Goal: Information Seeking & Learning: Learn about a topic

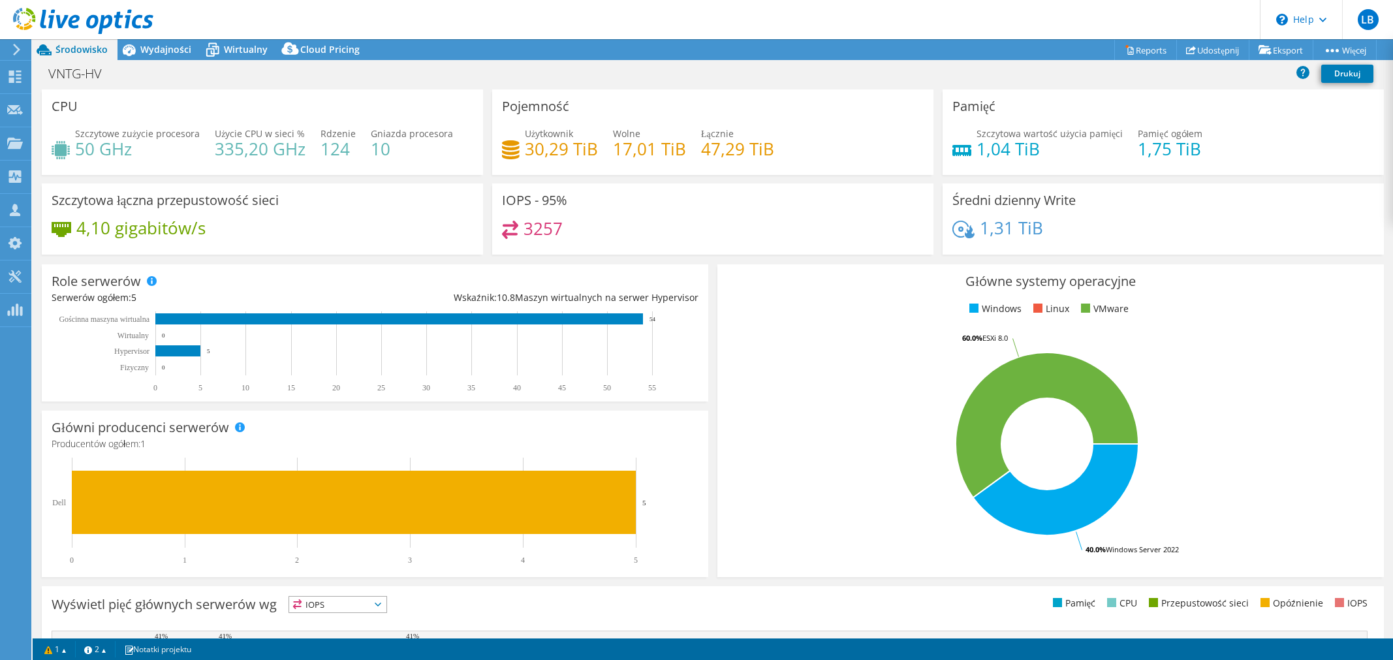
select select "USD"
click at [234, 42] on div "Wirtualny" at bounding box center [239, 49] width 76 height 21
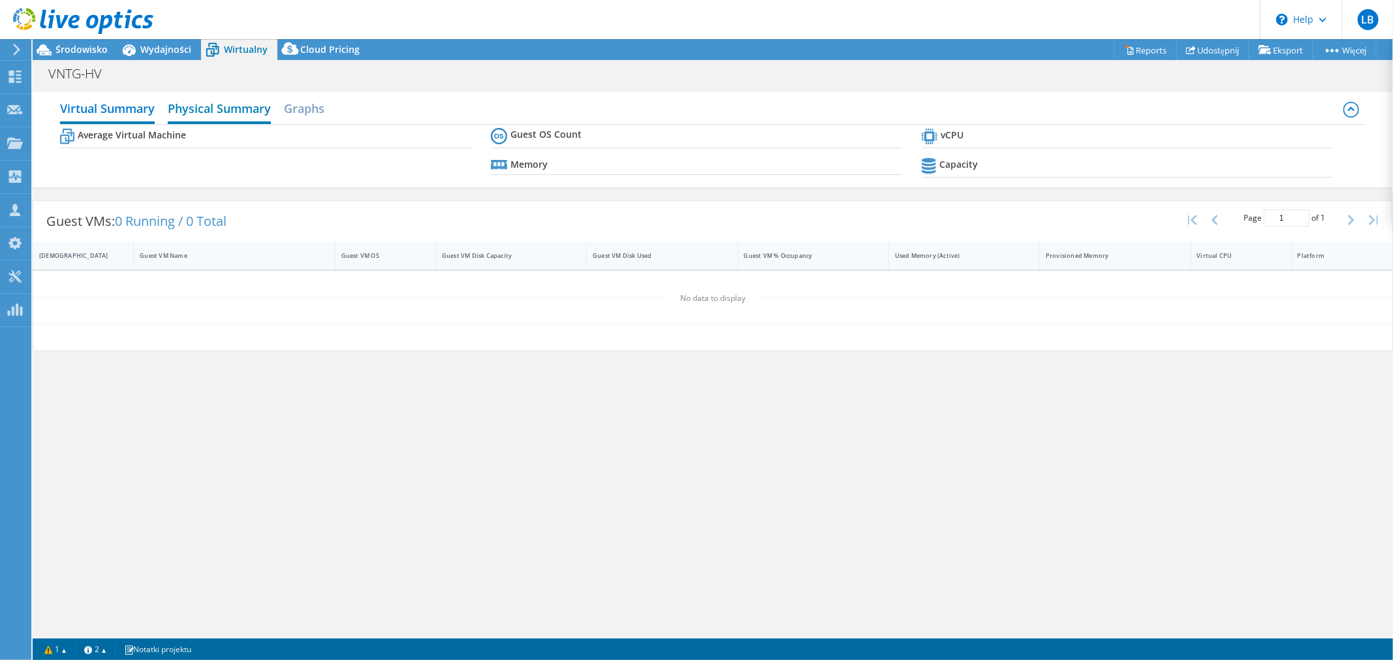
click at [209, 102] on h2 "Physical Summary" at bounding box center [219, 109] width 103 height 29
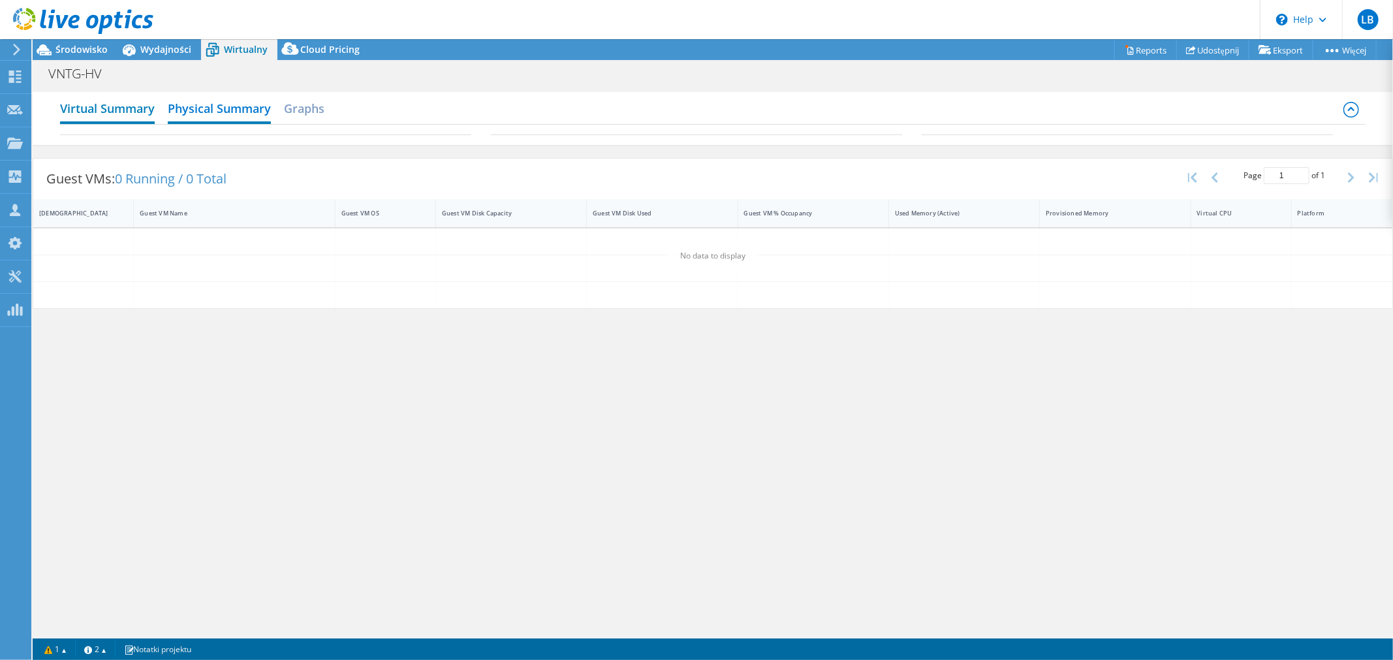
click at [101, 108] on h2 "Virtual Summary" at bounding box center [107, 109] width 95 height 29
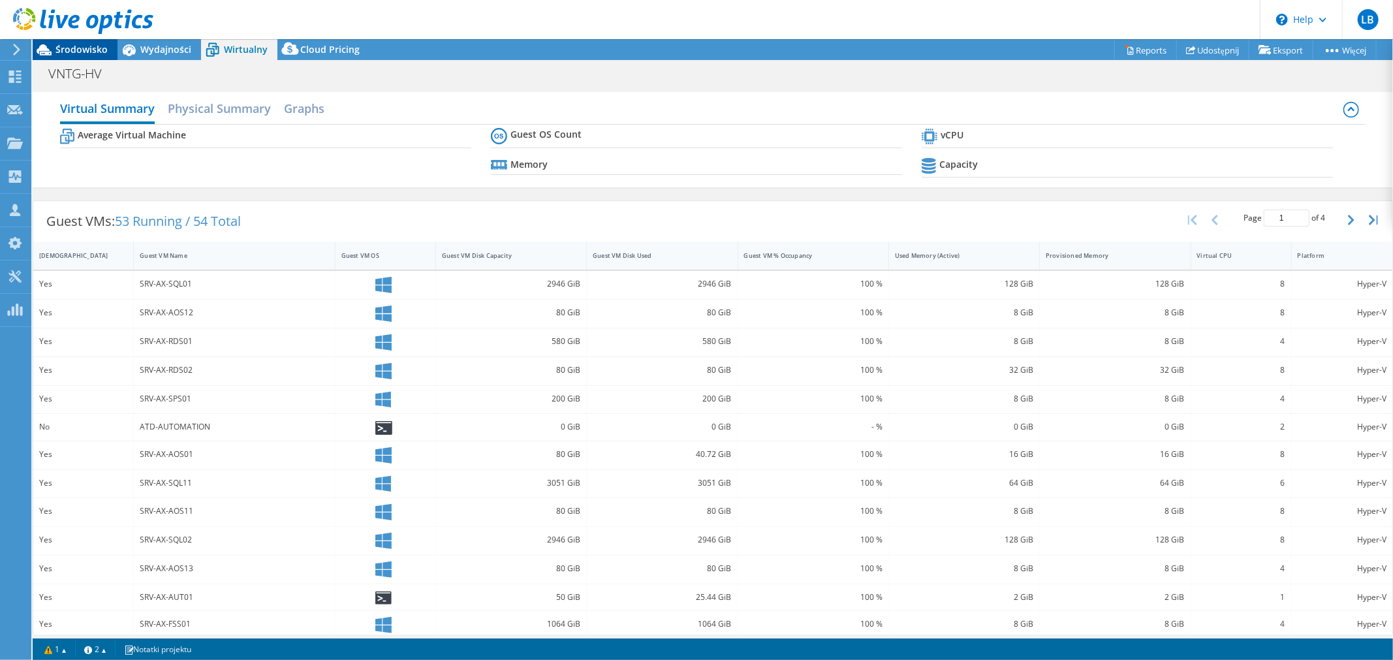
click at [74, 45] on span "Środowisko" at bounding box center [82, 49] width 52 height 12
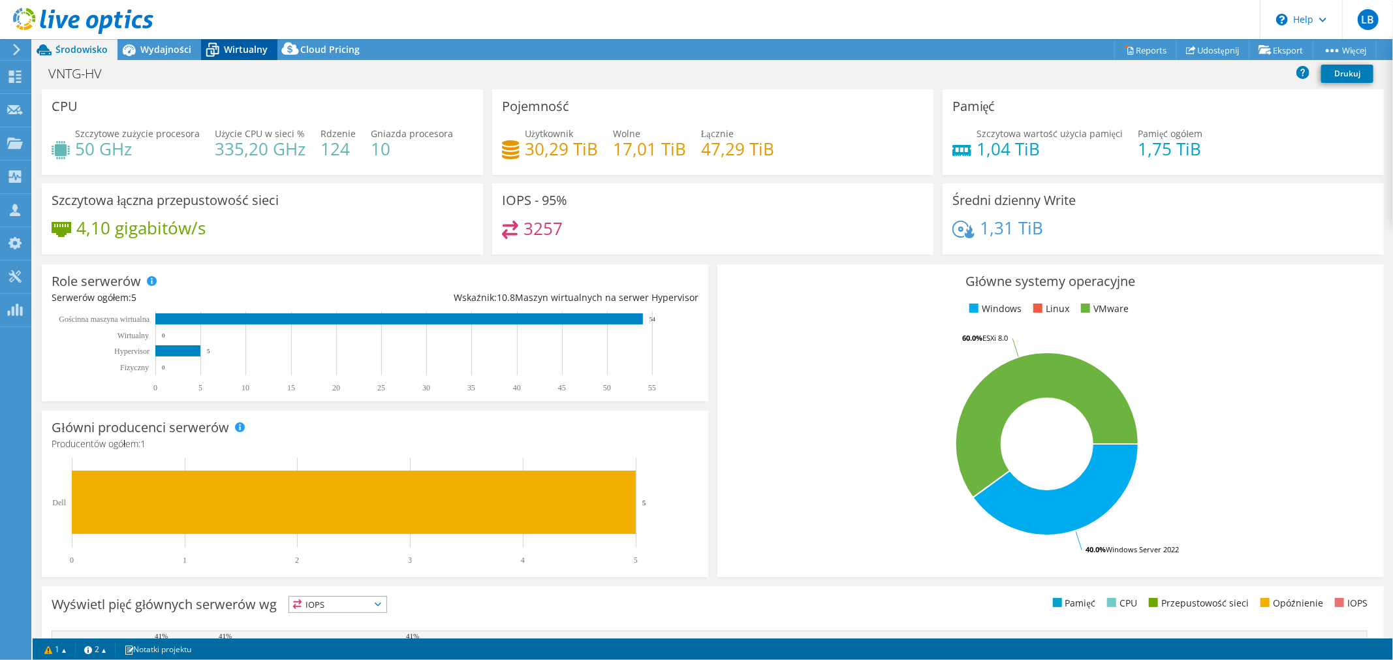
click at [231, 53] on span "Wirtualny" at bounding box center [246, 49] width 44 height 12
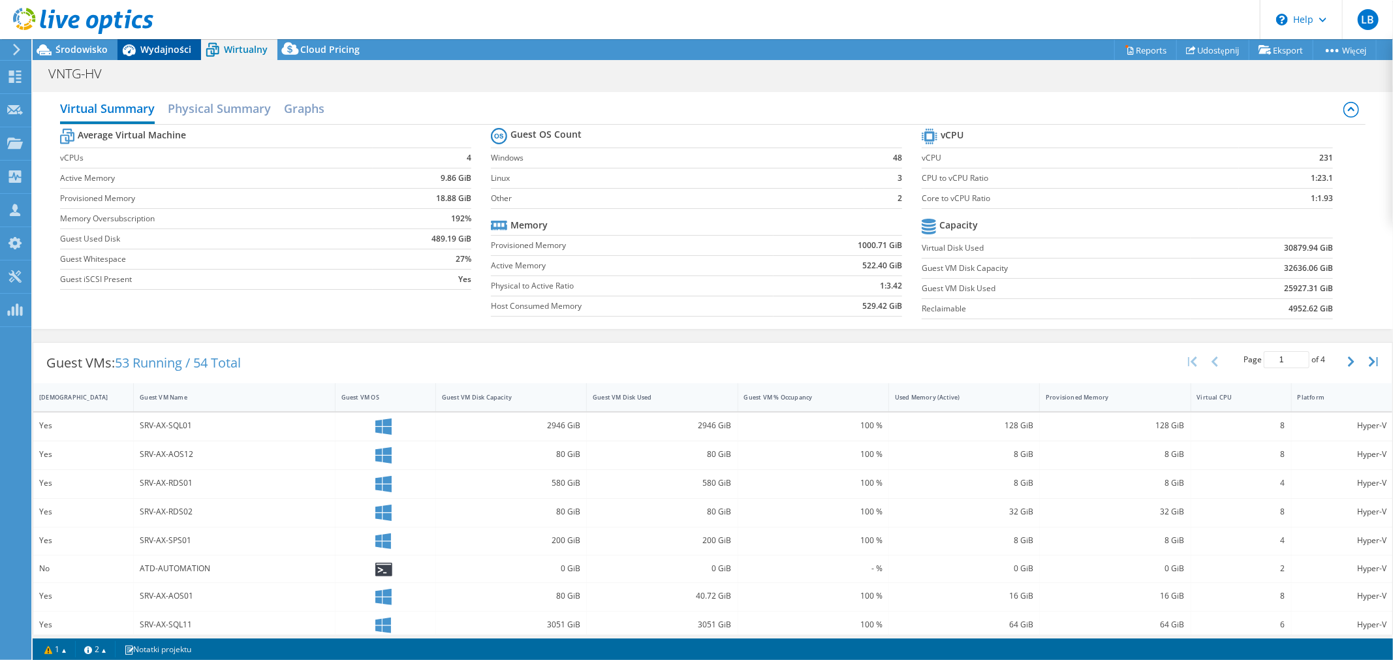
click at [165, 47] on span "Wydajności" at bounding box center [165, 49] width 51 height 12
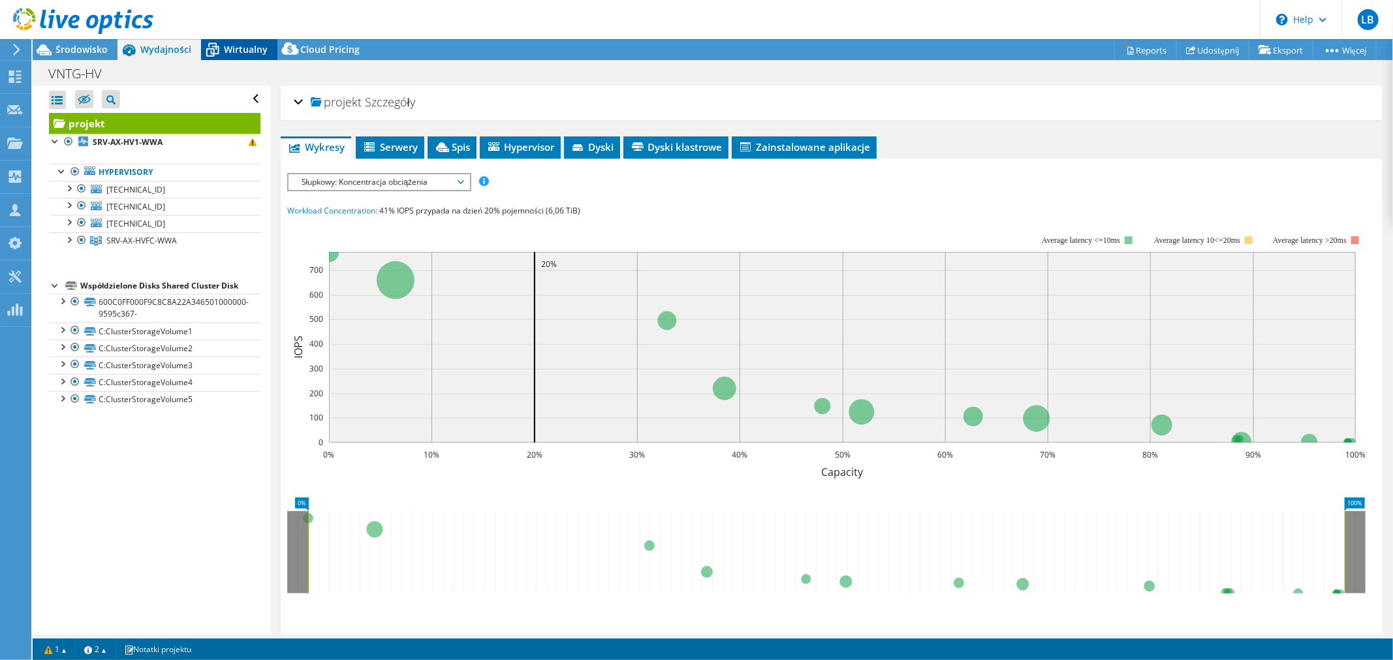
click at [233, 43] on div "Wirtualny" at bounding box center [239, 49] width 76 height 21
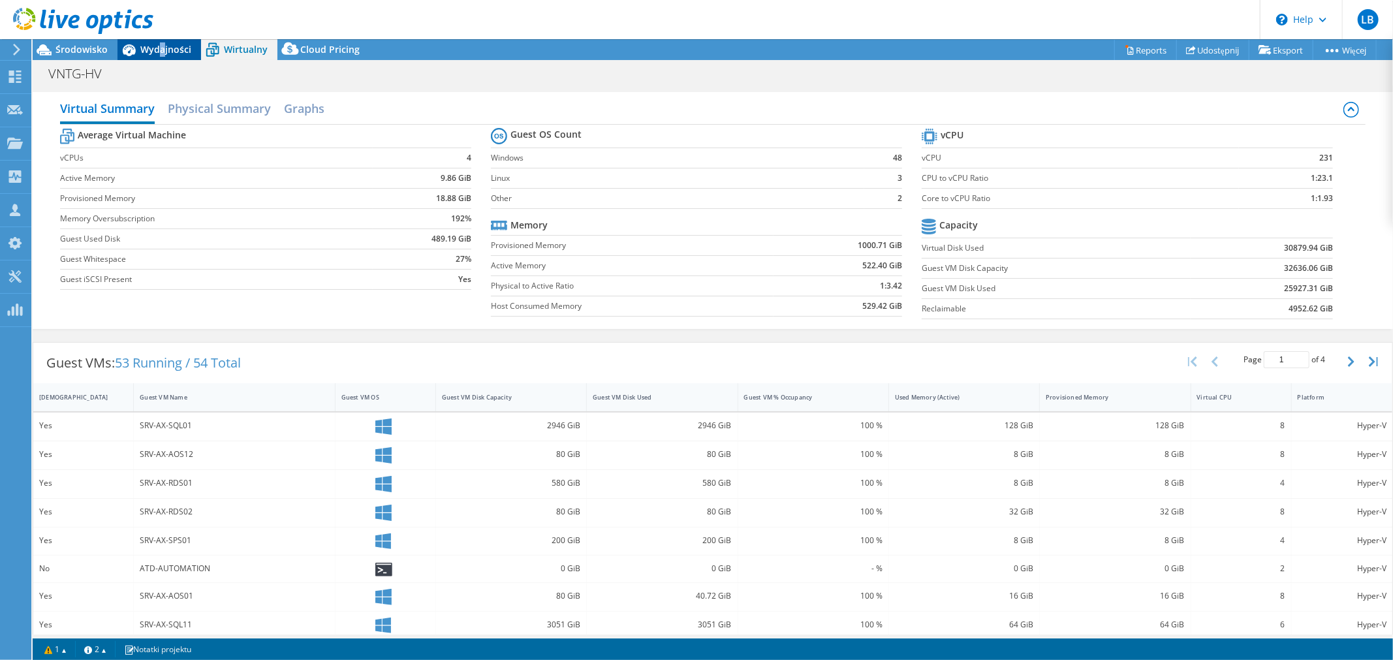
click at [161, 46] on span "Wydajności" at bounding box center [165, 49] width 51 height 12
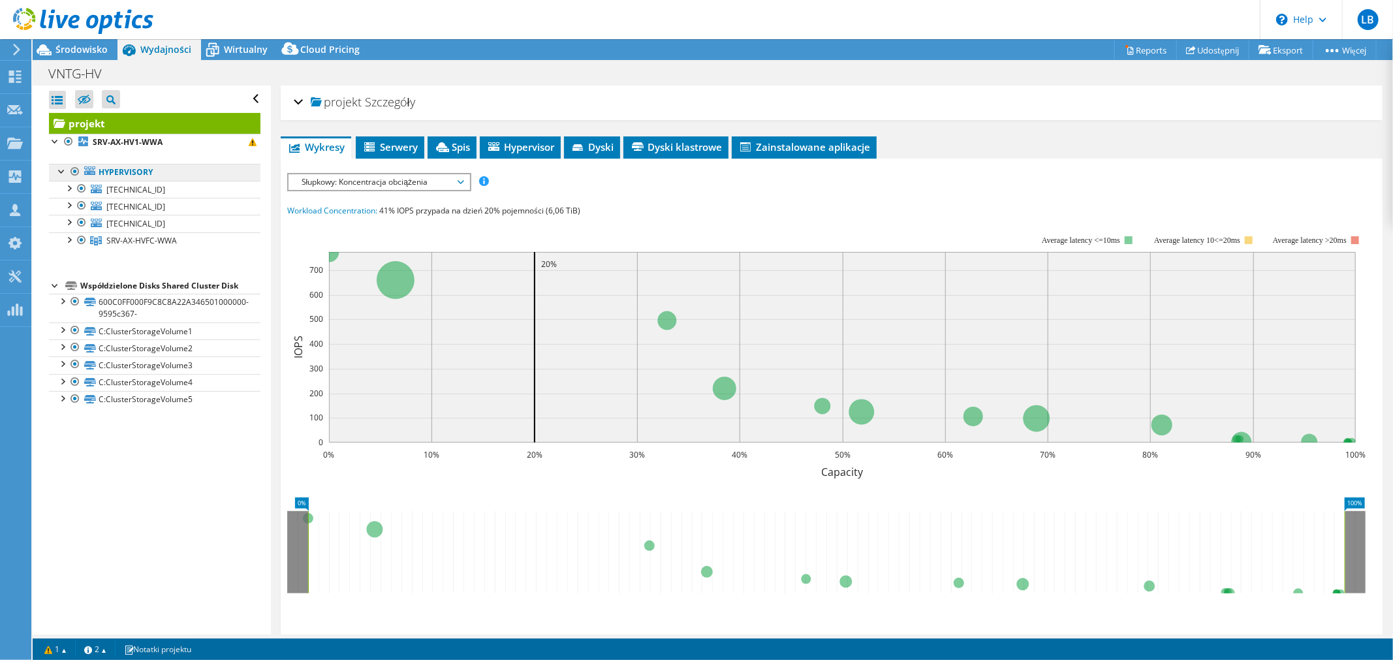
click at [161, 176] on link "Hypervisory" at bounding box center [155, 172] width 212 height 17
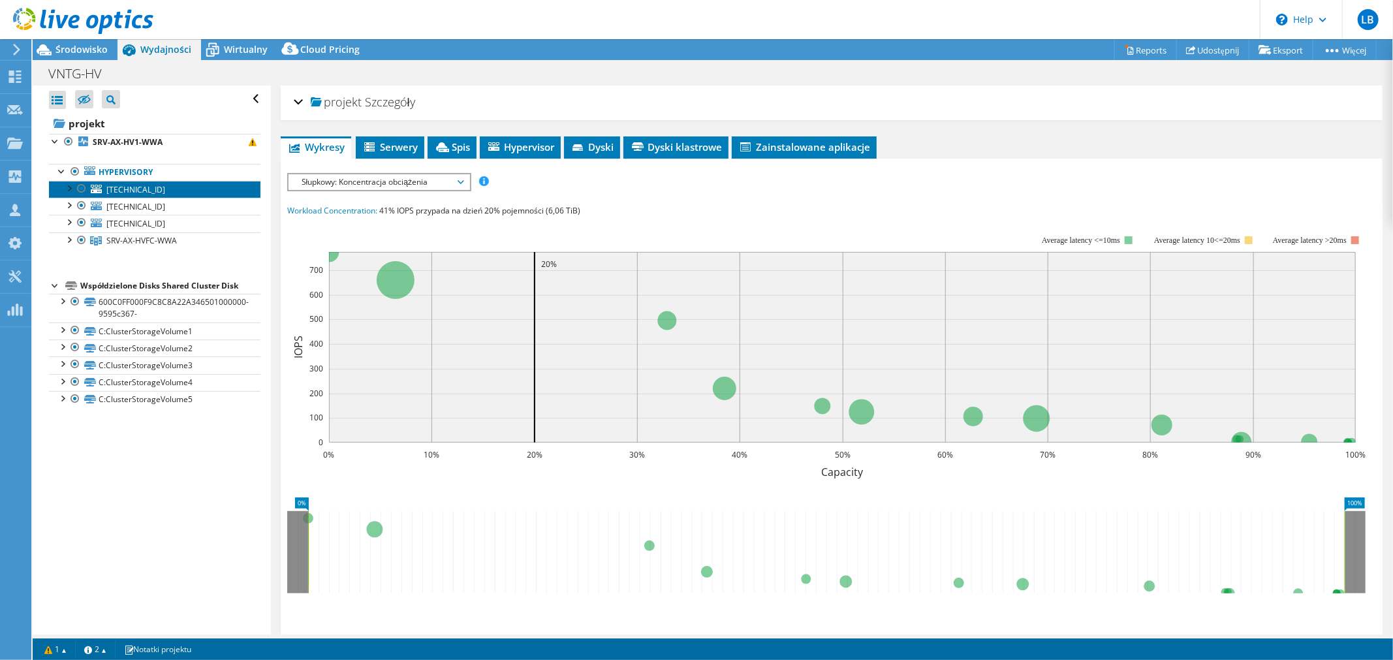
click at [135, 184] on link "[TECHNICAL_ID]" at bounding box center [155, 189] width 212 height 17
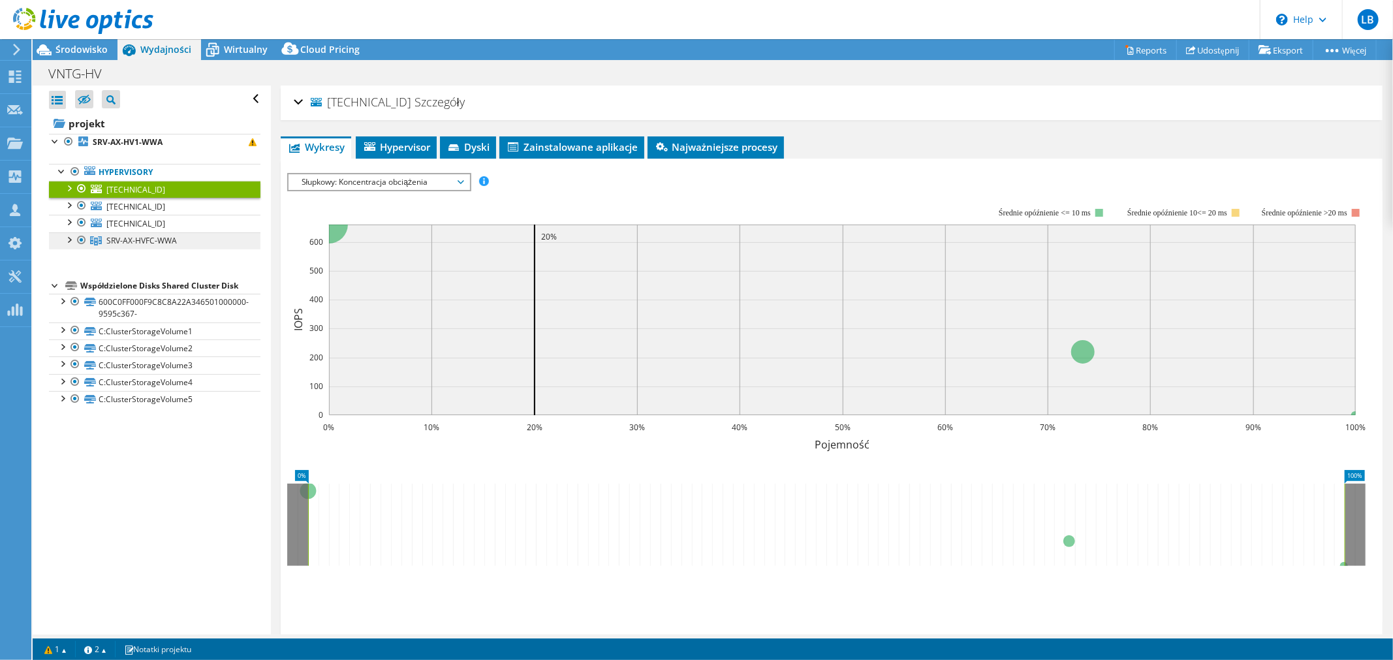
click at [152, 237] on span "SRV-AX-HVFC-WWA" at bounding box center [141, 240] width 71 height 11
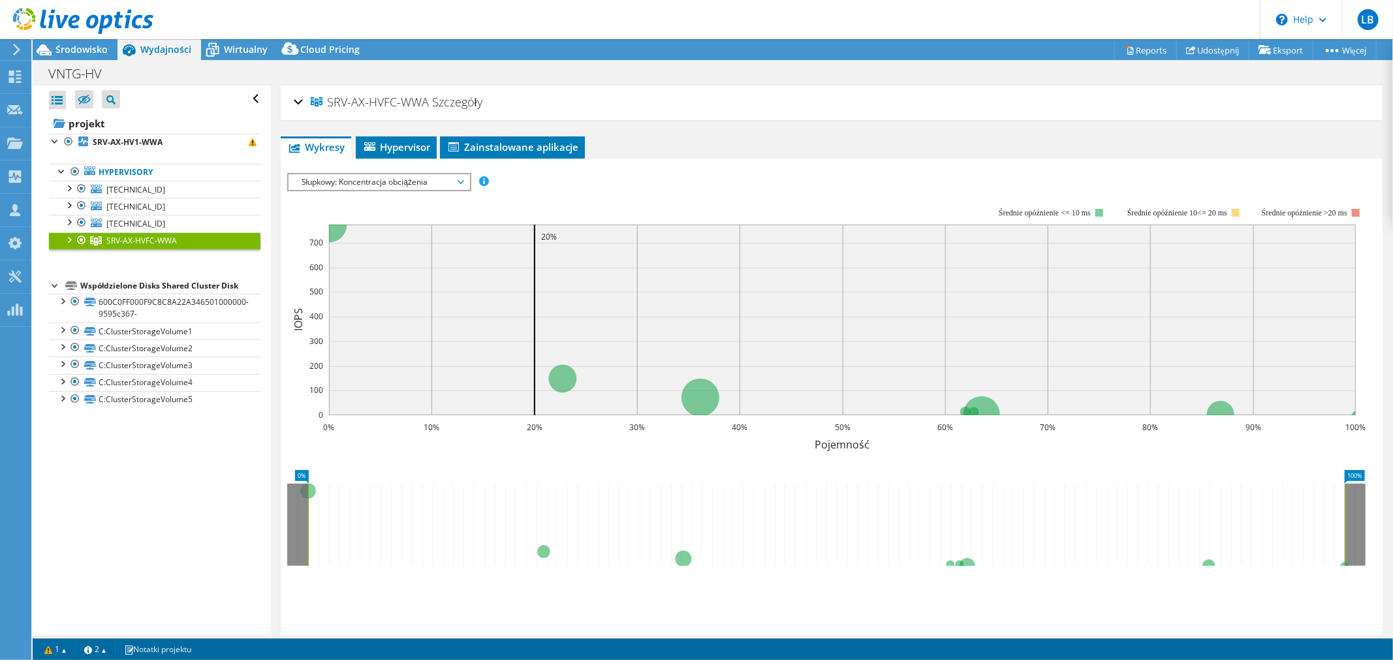
click at [443, 177] on span "Słupkowy: Koncentracja obciążenia" at bounding box center [379, 182] width 168 height 16
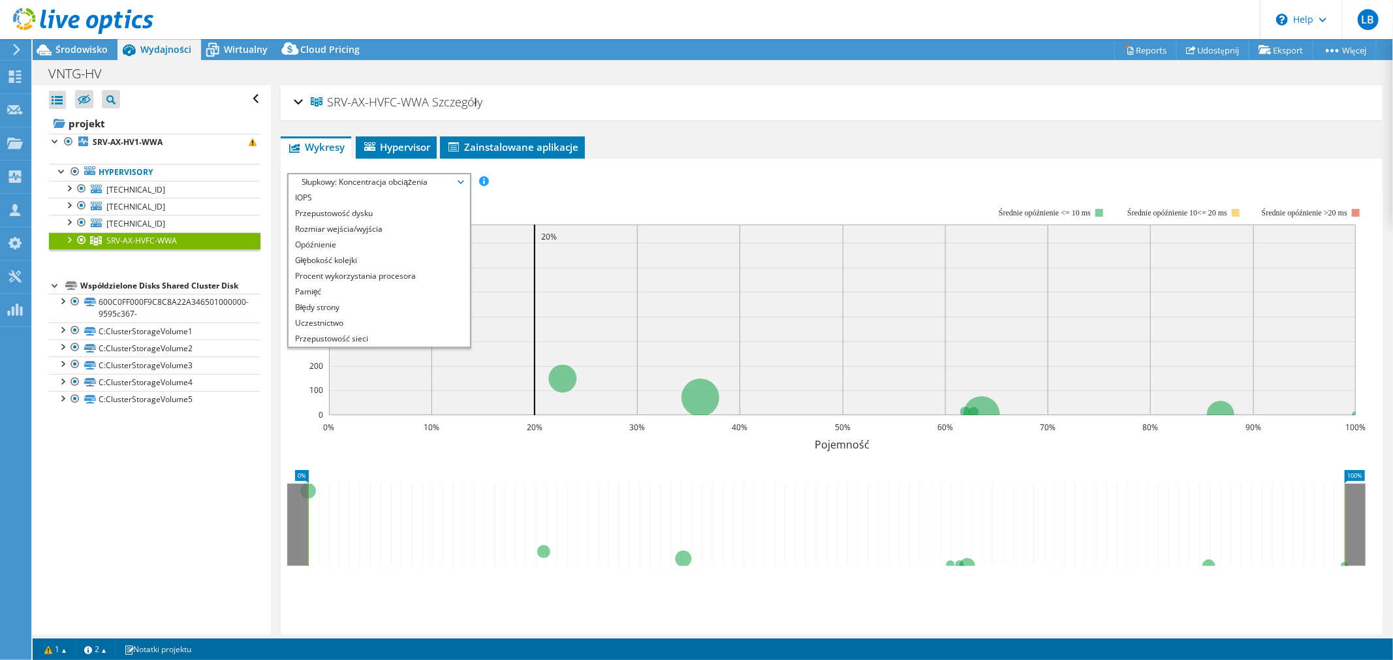
scroll to position [46, 0]
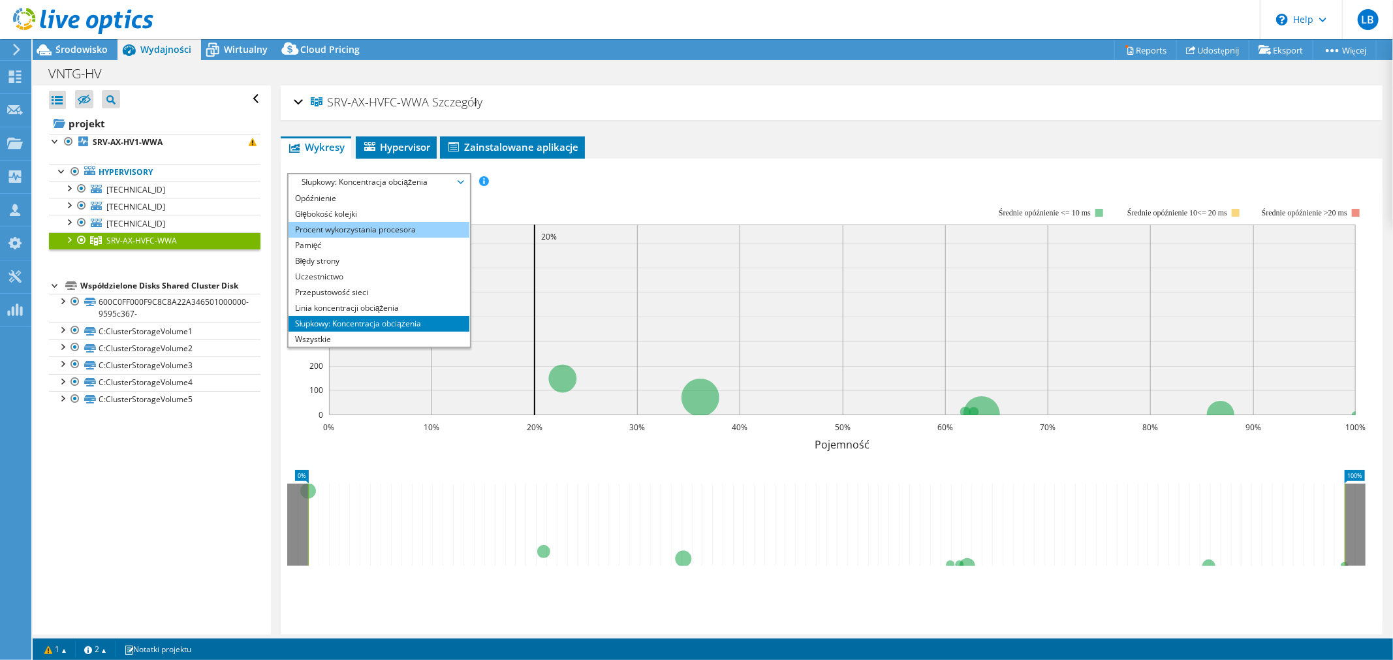
click at [381, 229] on li "Procent wykorzystania procesora" at bounding box center [379, 230] width 181 height 16
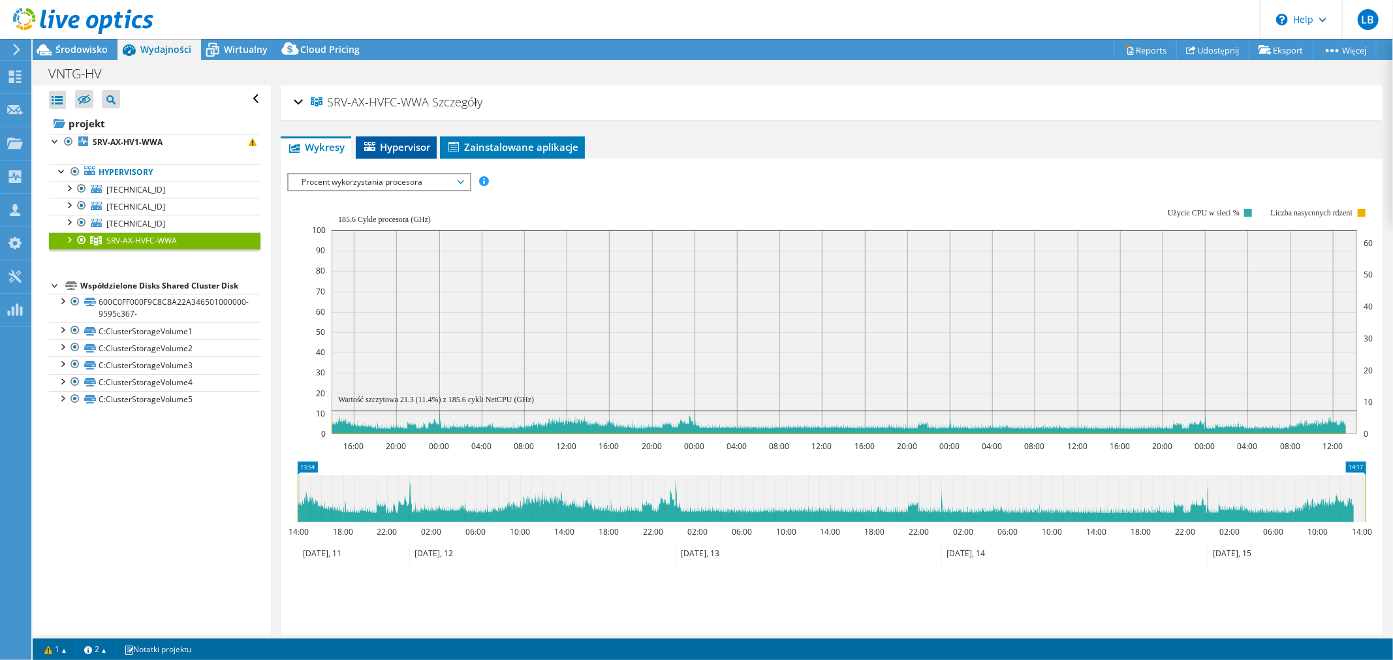
click at [409, 145] on span "Hypervisor" at bounding box center [396, 146] width 68 height 13
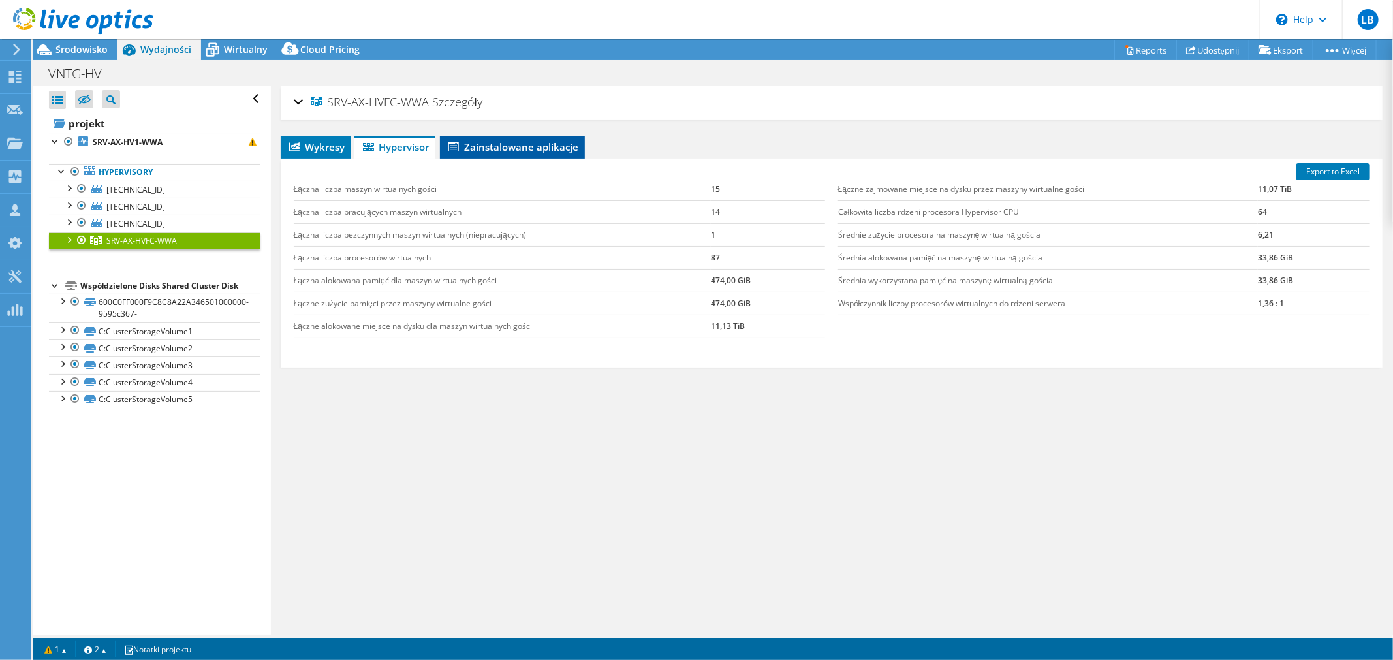
click at [501, 139] on li "Zainstalowane aplikacje" at bounding box center [512, 147] width 145 height 22
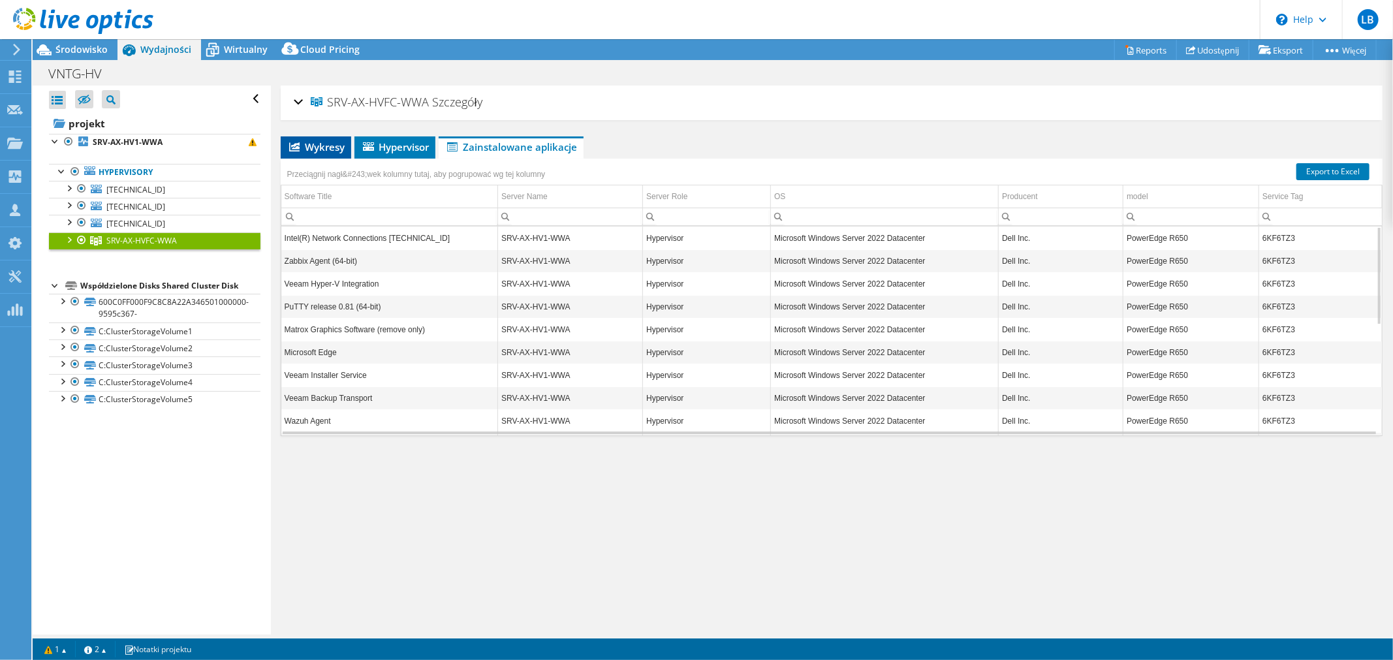
click at [307, 140] on span "Wykresy" at bounding box center [315, 146] width 57 height 13
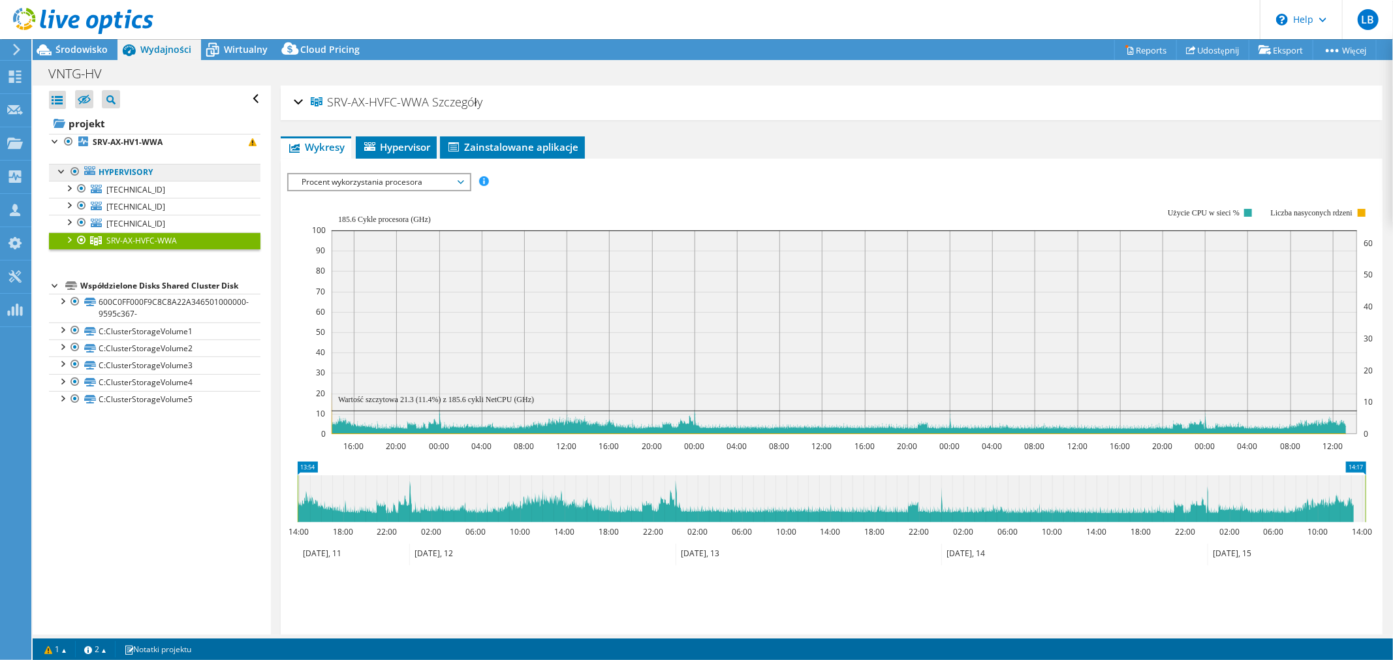
click at [187, 171] on link "Hypervisory" at bounding box center [155, 172] width 212 height 17
click at [151, 189] on link "[TECHNICAL_ID]" at bounding box center [155, 189] width 212 height 17
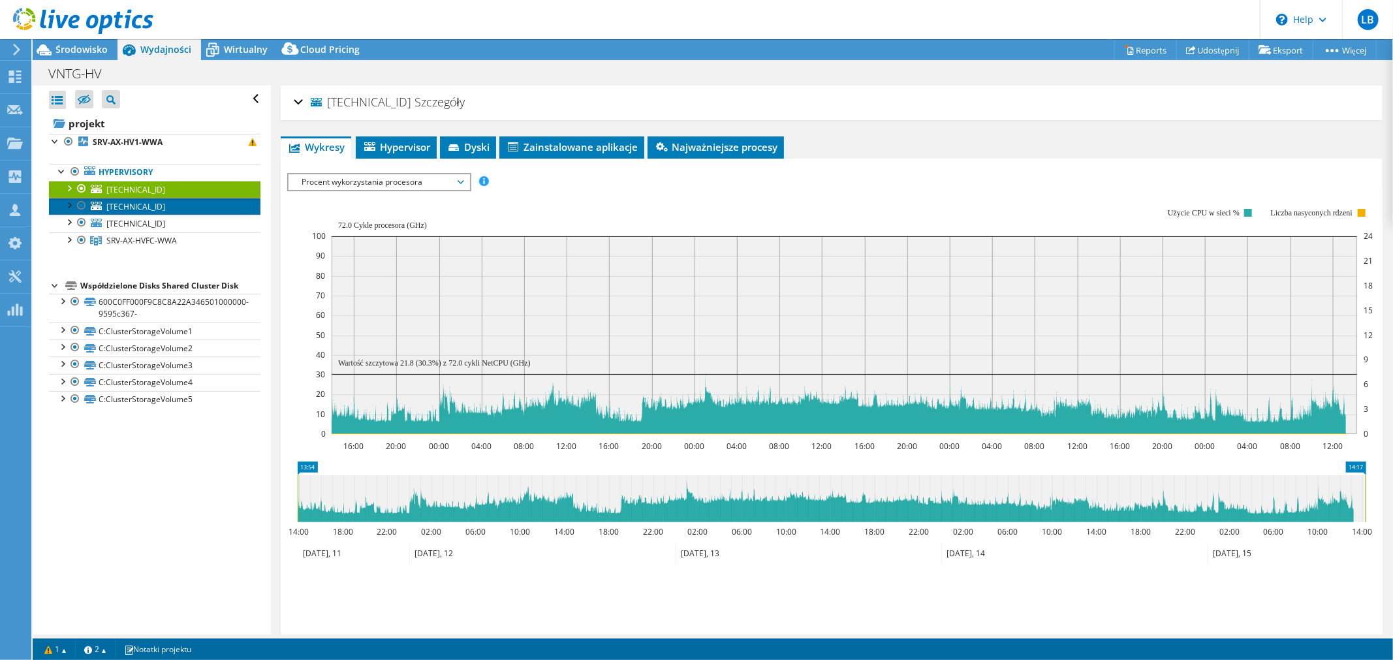
click at [152, 206] on span "[TECHNICAL_ID]" at bounding box center [135, 206] width 59 height 11
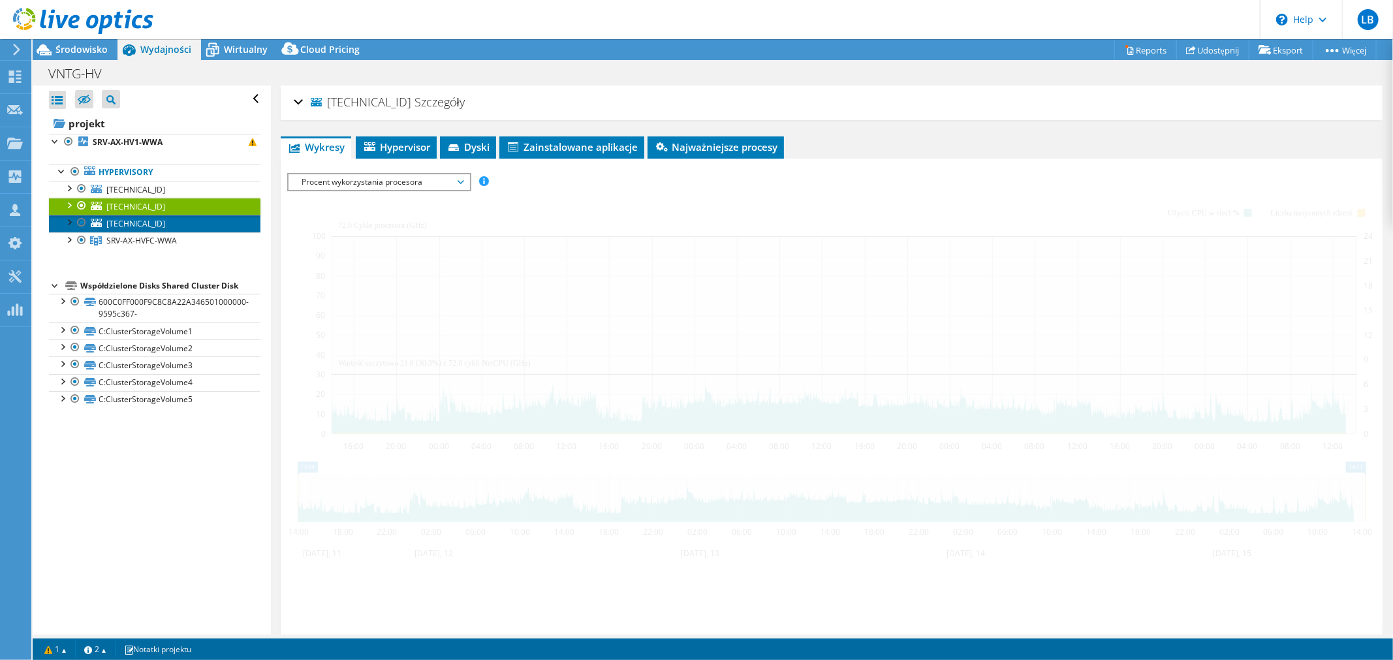
click at [152, 229] on span "[TECHNICAL_ID]" at bounding box center [135, 223] width 59 height 11
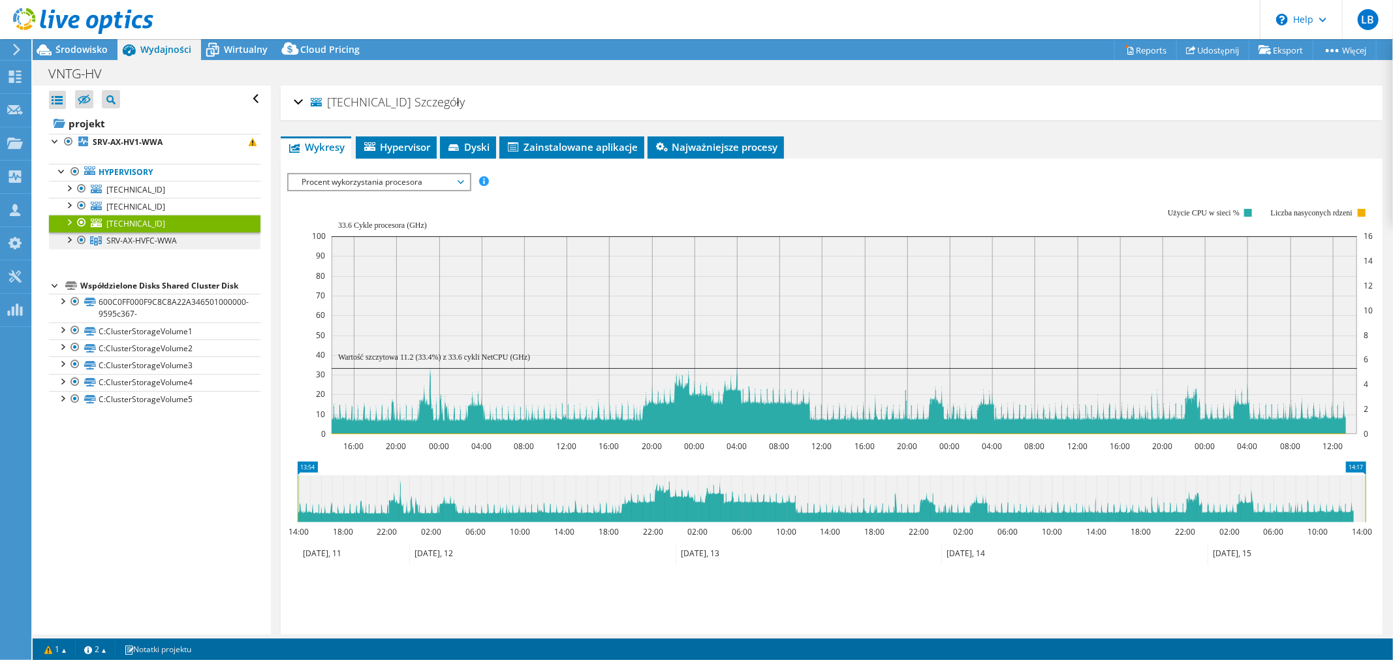
click at [153, 246] on span "SRV-AX-HVFC-WWA" at bounding box center [141, 240] width 71 height 11
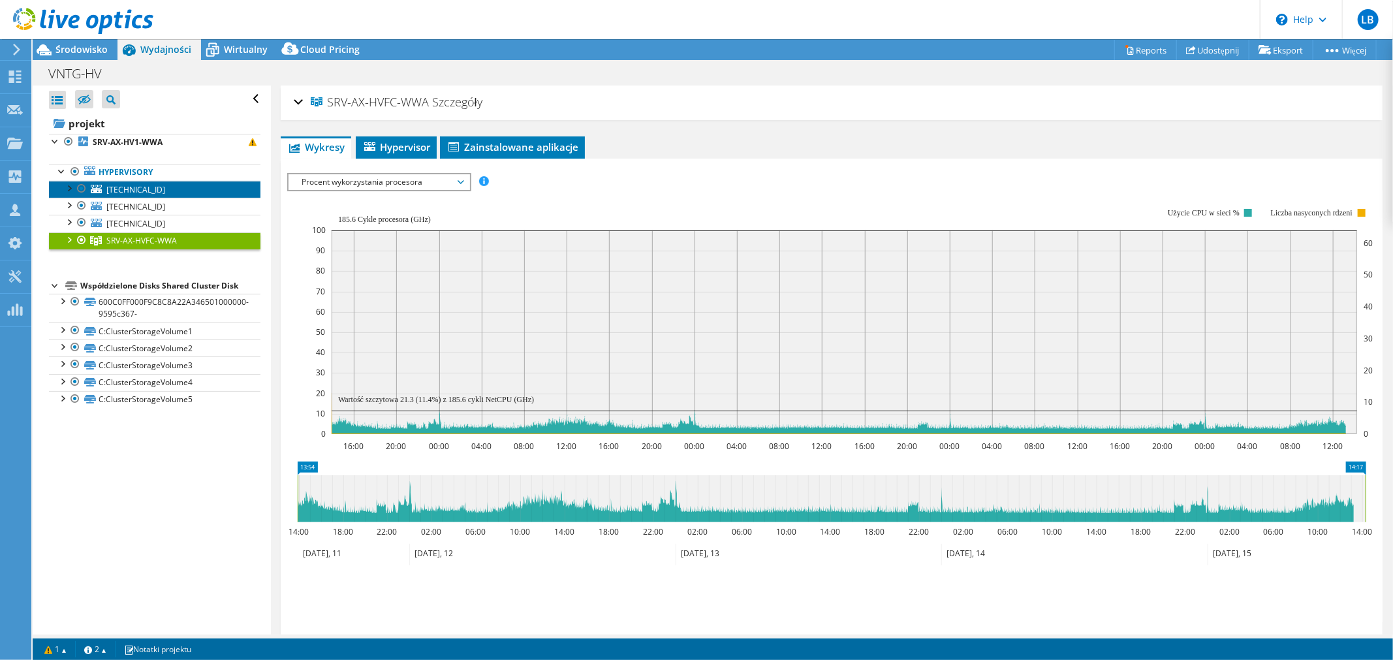
click at [165, 191] on link "[TECHNICAL_ID]" at bounding box center [155, 189] width 212 height 17
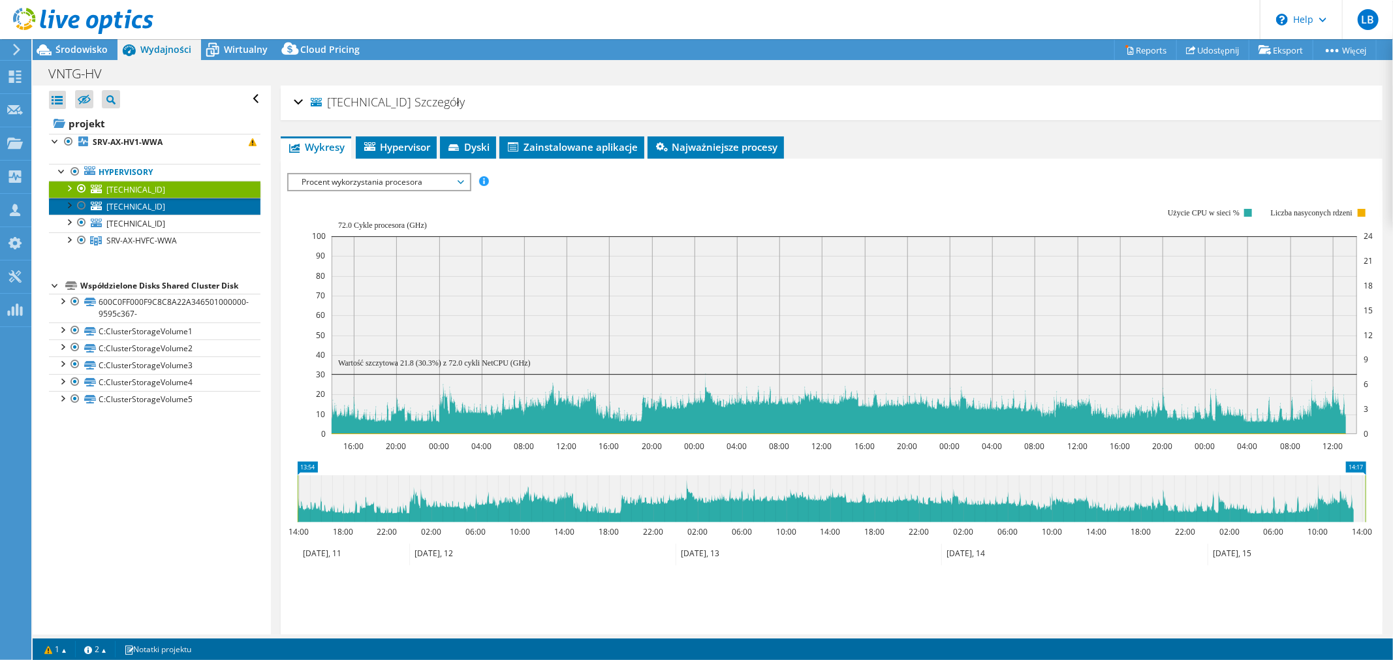
click at [176, 204] on link "[TECHNICAL_ID]" at bounding box center [155, 206] width 212 height 17
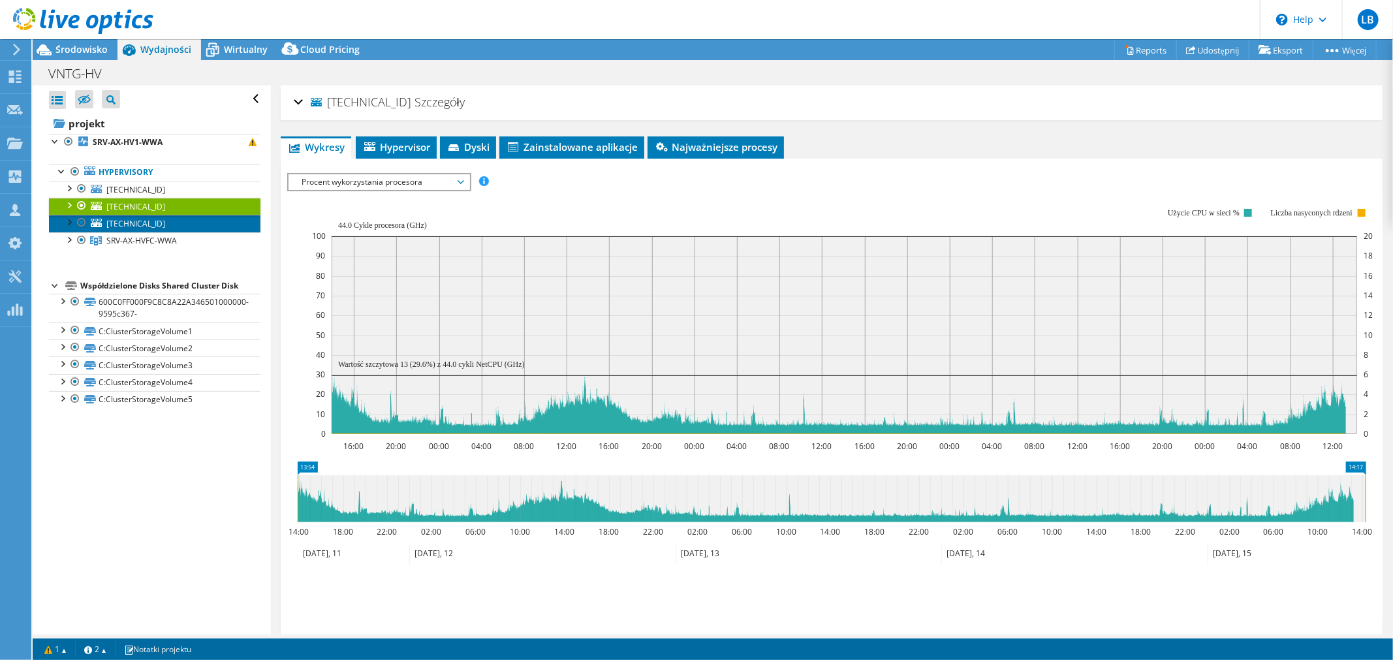
click at [220, 223] on link "[TECHNICAL_ID]" at bounding box center [155, 223] width 212 height 17
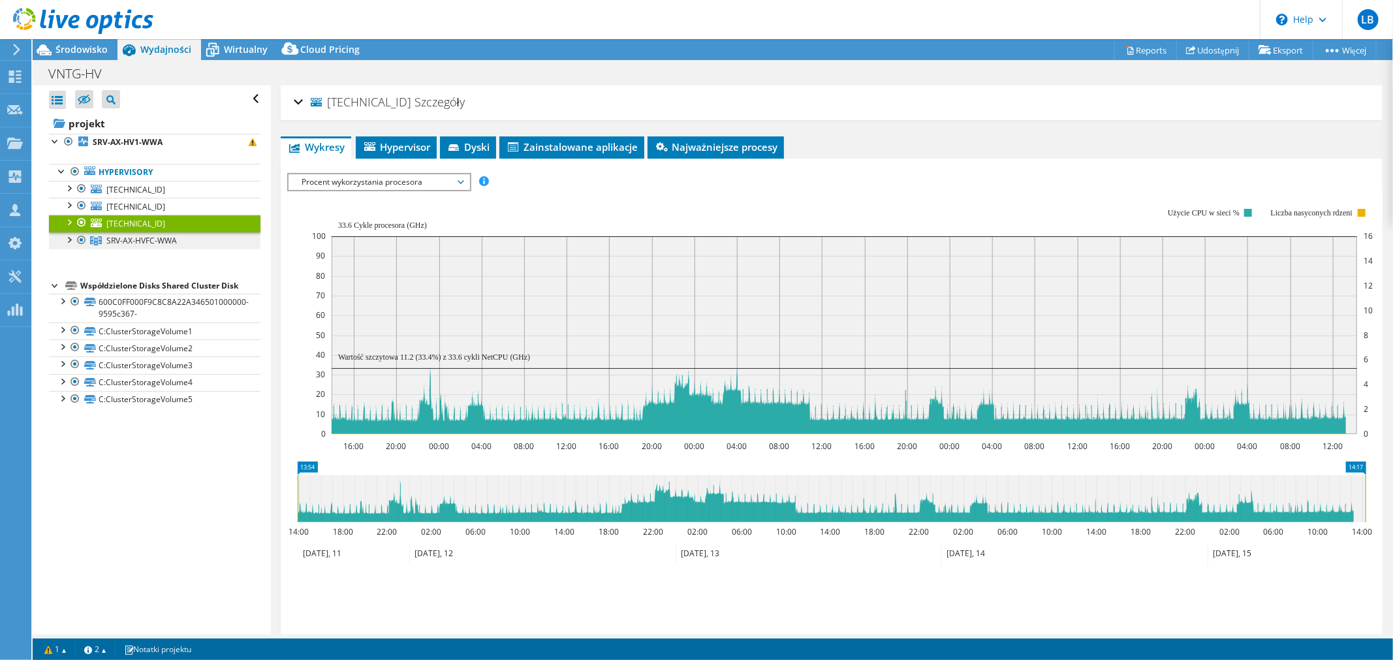
click at [210, 242] on link "SRV-AX-HVFC-WWA" at bounding box center [155, 240] width 212 height 17
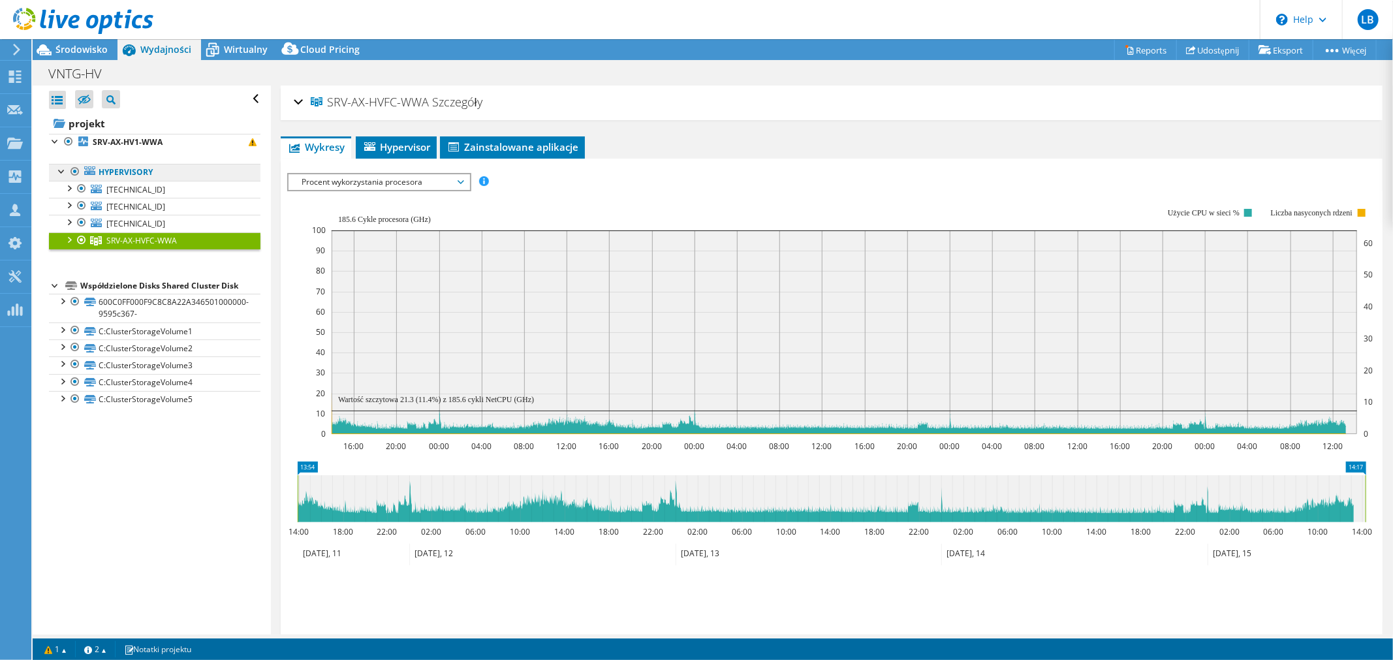
click at [184, 176] on link "Hypervisory" at bounding box center [155, 172] width 212 height 17
click at [177, 170] on link "Hypervisory" at bounding box center [155, 172] width 212 height 17
click at [184, 189] on link "[TECHNICAL_ID]" at bounding box center [155, 189] width 212 height 17
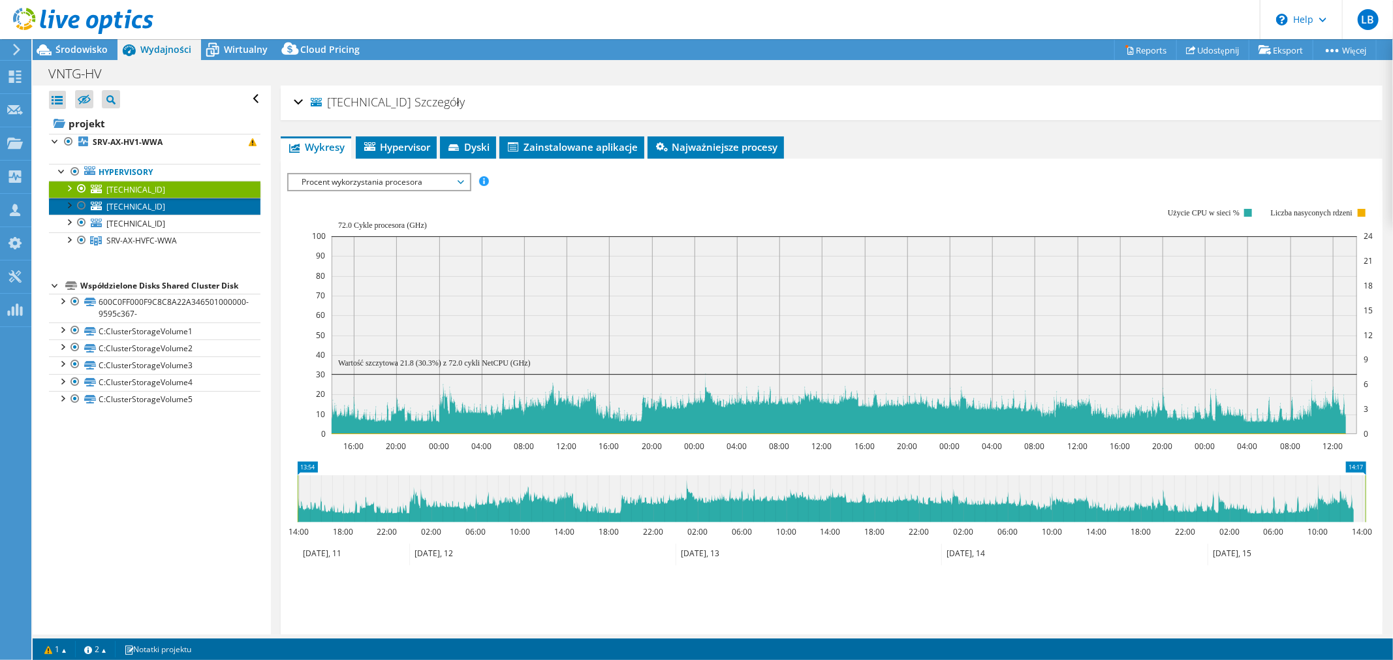
click at [184, 209] on link "[TECHNICAL_ID]" at bounding box center [155, 206] width 212 height 17
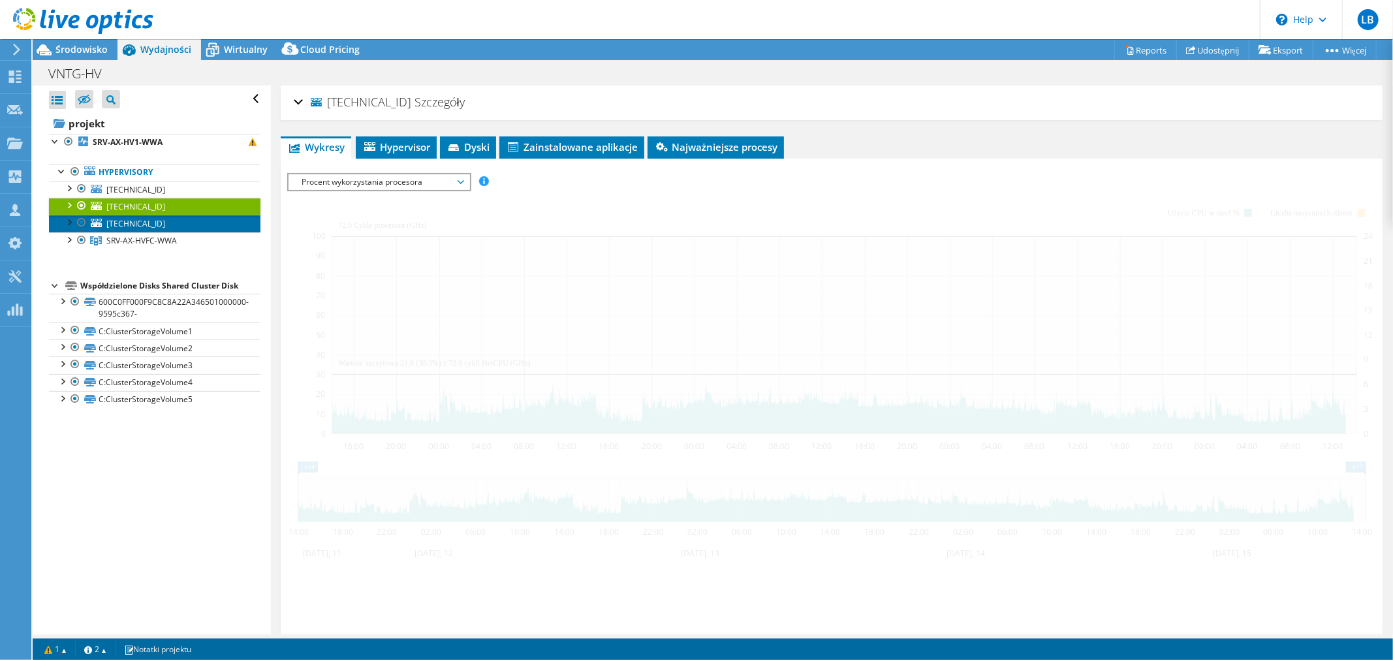
click at [184, 222] on link "[TECHNICAL_ID]" at bounding box center [155, 223] width 212 height 17
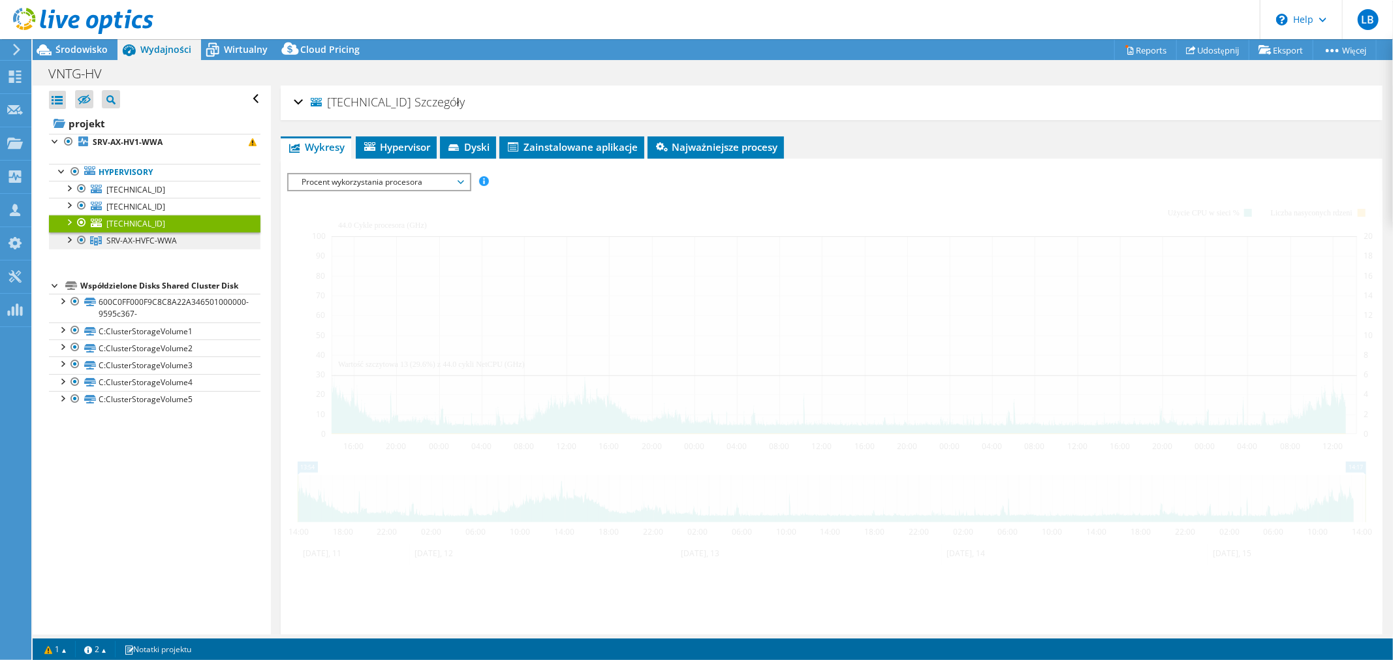
click at [192, 242] on link "SRV-AX-HVFC-WWA" at bounding box center [155, 240] width 212 height 17
